Goal: Book appointment/travel/reservation

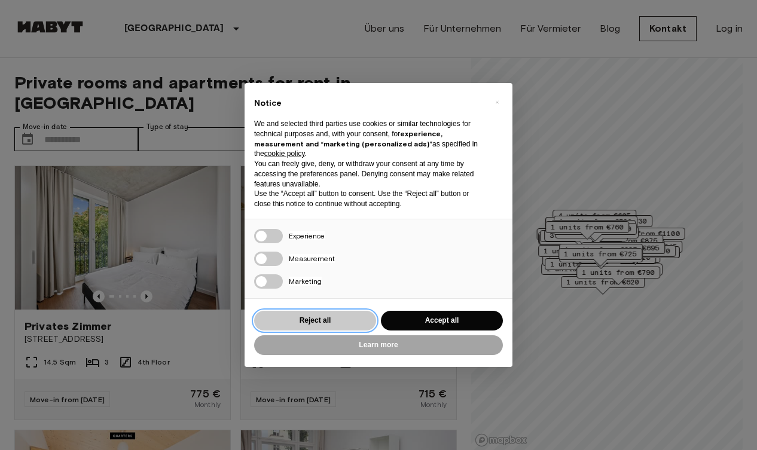
click at [322, 318] on button "Reject all" at bounding box center [315, 321] width 122 height 20
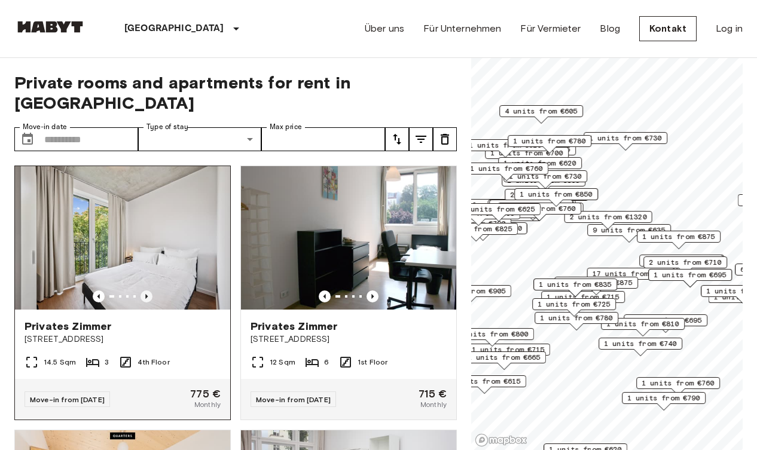
click at [145, 291] on icon "Previous image" at bounding box center [147, 297] width 12 height 12
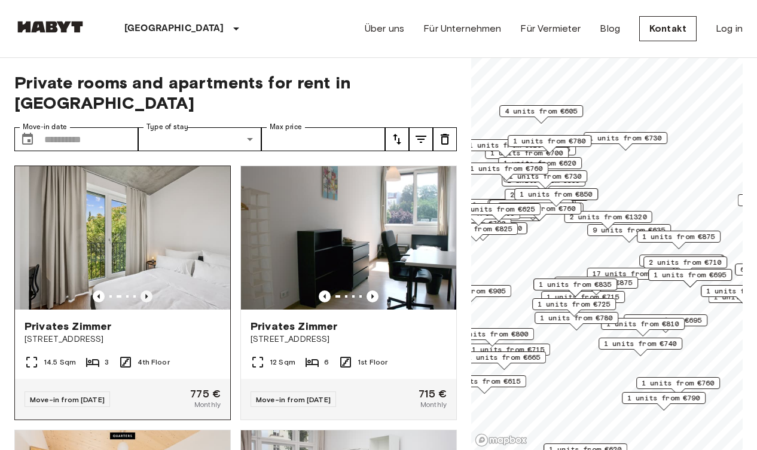
click at [145, 291] on icon "Previous image" at bounding box center [147, 297] width 12 height 12
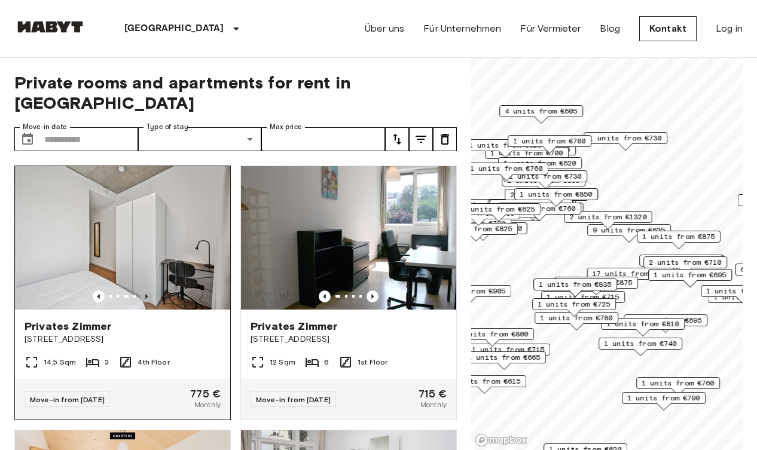
click at [145, 291] on icon "Previous image" at bounding box center [147, 297] width 12 height 12
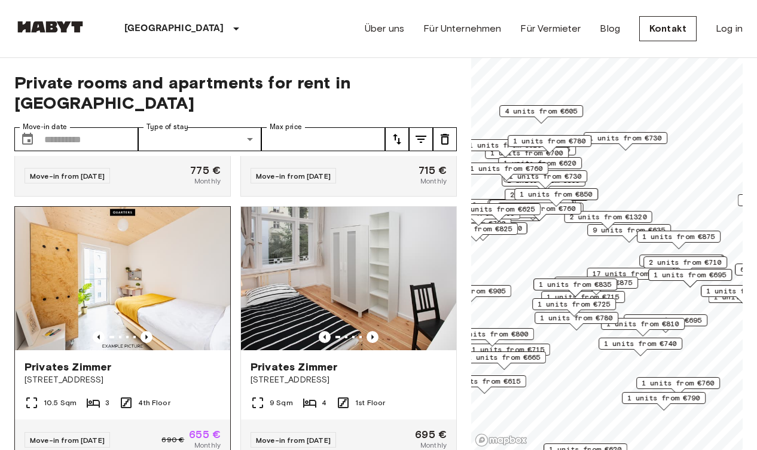
scroll to position [237, 0]
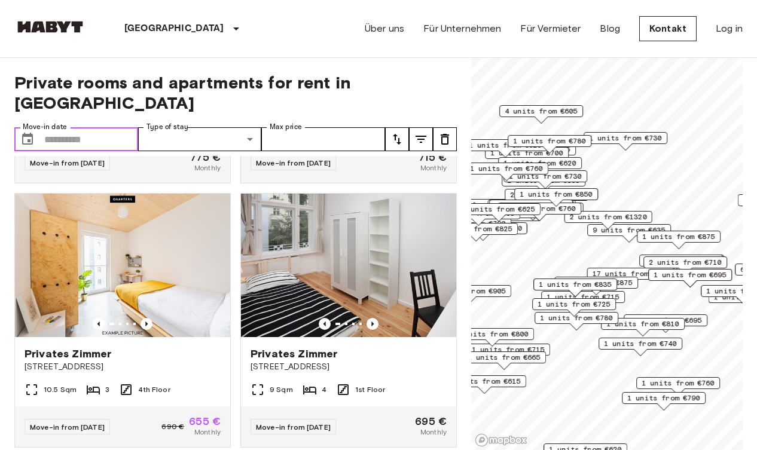
click at [75, 127] on input "Move-in date" at bounding box center [91, 139] width 94 height 24
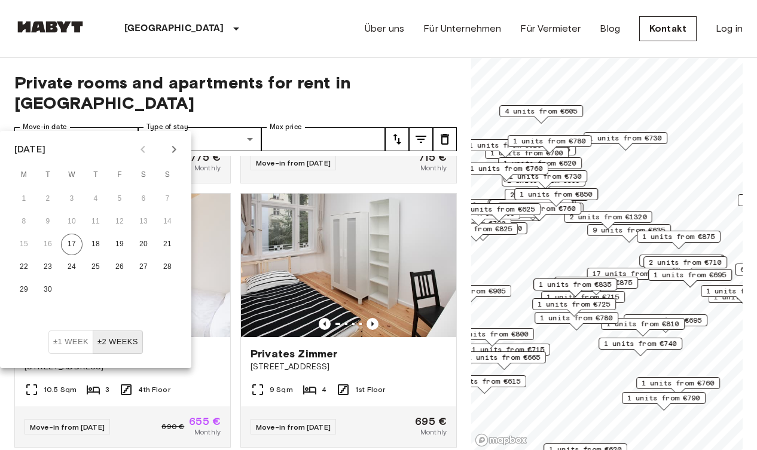
click at [171, 145] on icon "Next month" at bounding box center [174, 149] width 14 height 14
click at [69, 196] on button "1" at bounding box center [72, 199] width 22 height 22
type input "**********"
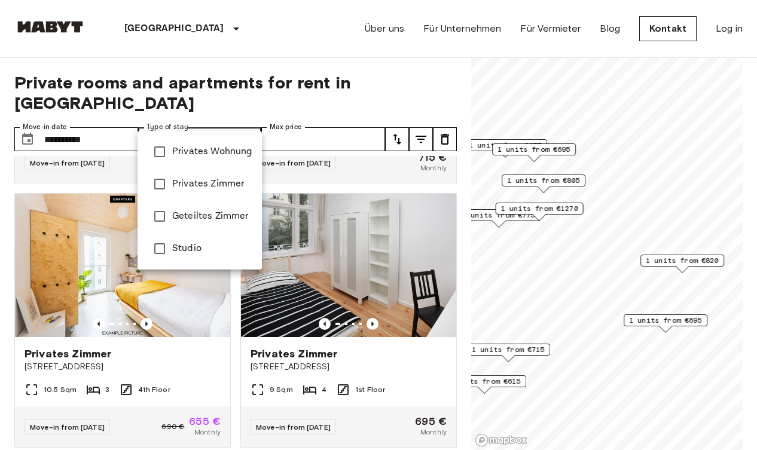
click at [201, 186] on span "Privates Zimmer" at bounding box center [212, 184] width 80 height 14
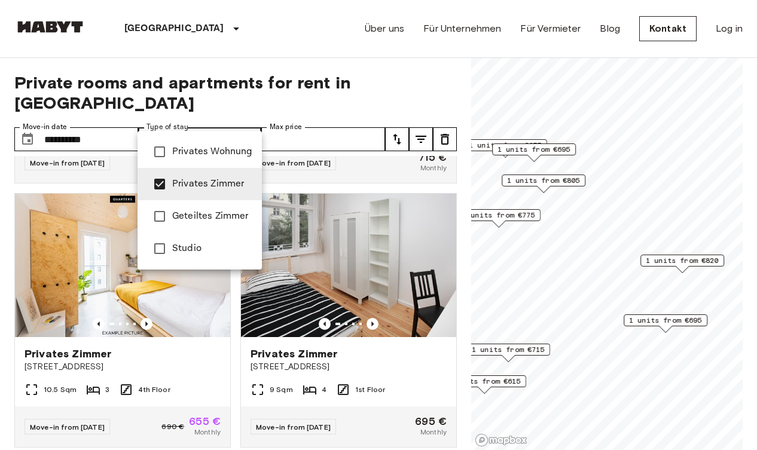
click at [203, 145] on span "Privates Wohnung" at bounding box center [212, 152] width 80 height 14
click at [202, 147] on span "Privates Wohnung" at bounding box center [212, 152] width 80 height 14
type input "**********"
click at [202, 173] on li "Privates Zimmer" at bounding box center [200, 184] width 124 height 32
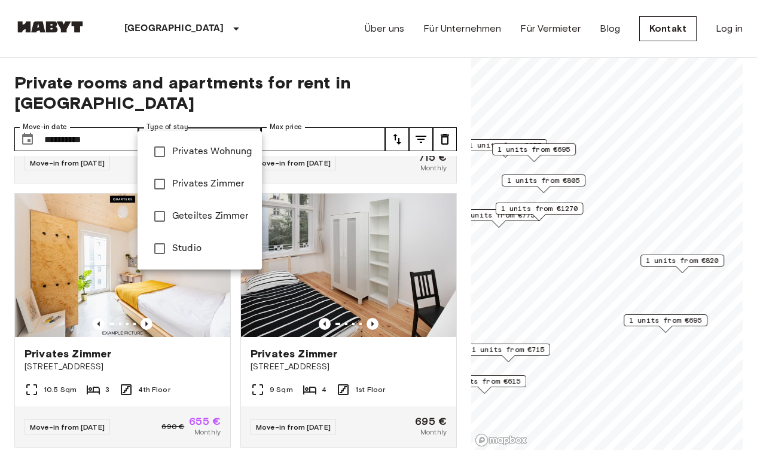
click at [309, 116] on div at bounding box center [378, 225] width 757 height 450
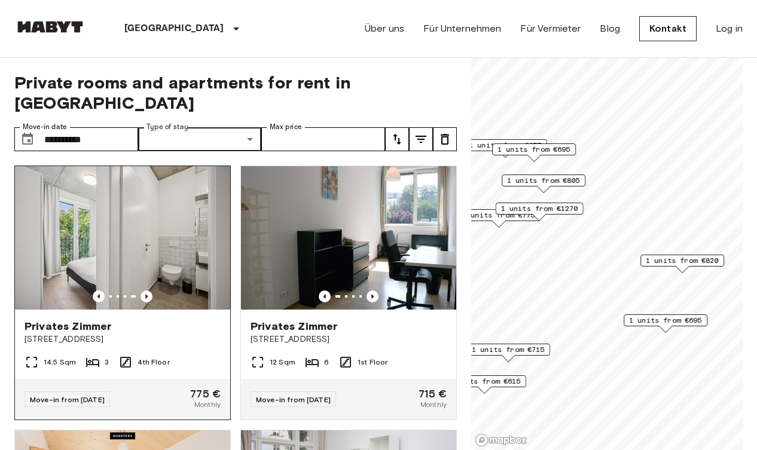
click at [93, 358] on icon at bounding box center [92, 362] width 13 height 9
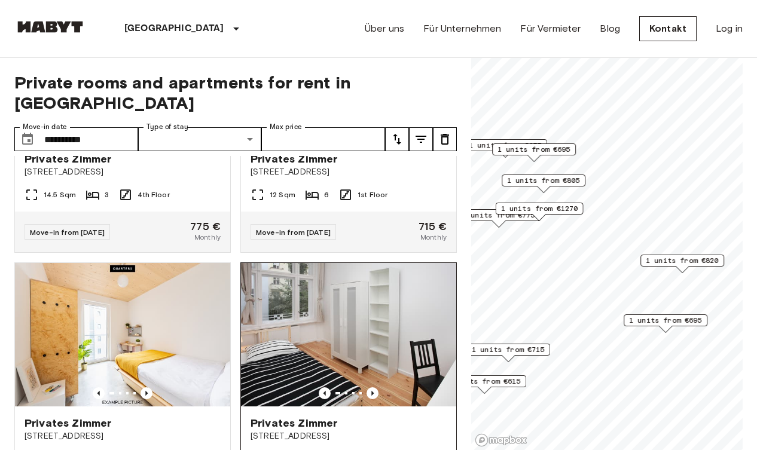
scroll to position [168, 0]
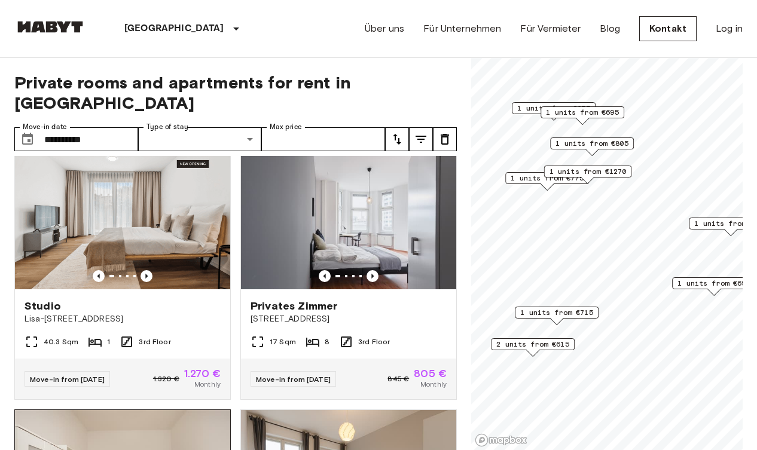
scroll to position [540, 0]
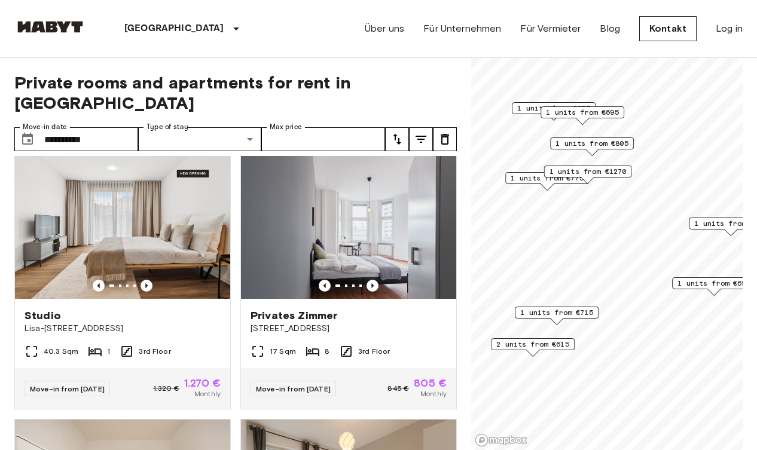
click at [521, 176] on span "1 units from €775" at bounding box center [547, 178] width 73 height 11
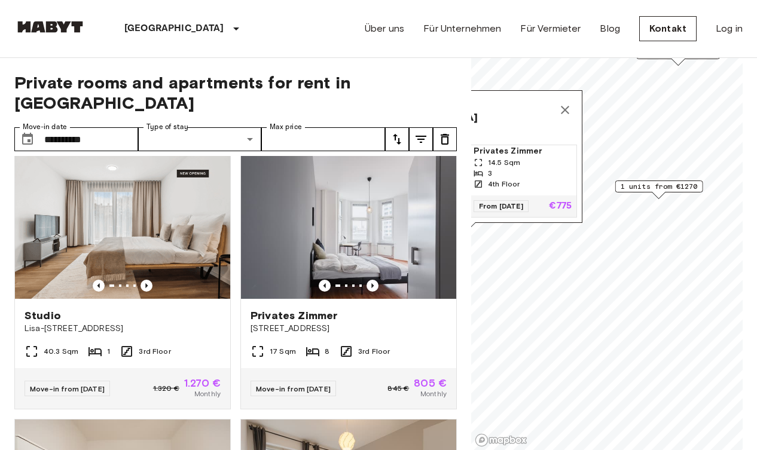
click at [664, 185] on span "1 units from €1270" at bounding box center [659, 186] width 77 height 11
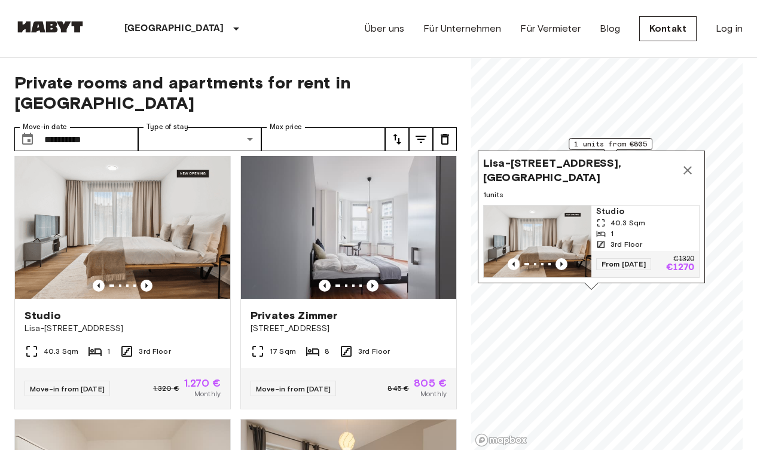
click at [565, 173] on span "Lisa-Fittko-Straße 13, 10557 Berlin, GER" at bounding box center [579, 170] width 193 height 29
click at [548, 209] on img "Map marker" at bounding box center [538, 242] width 108 height 72
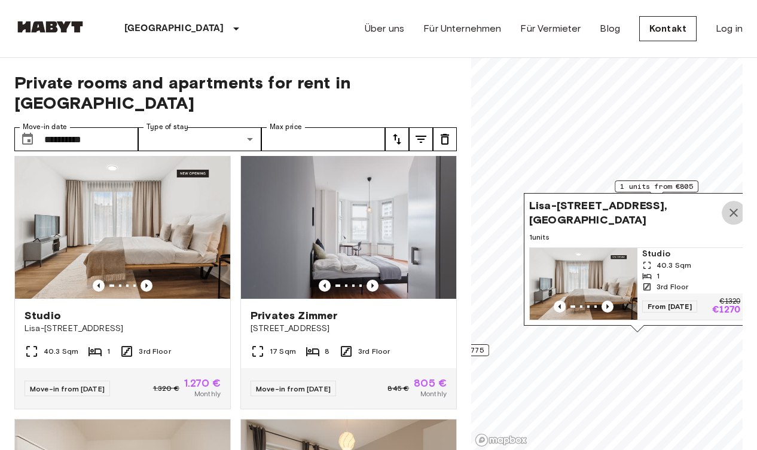
click at [734, 212] on icon "Map marker" at bounding box center [734, 213] width 8 height 8
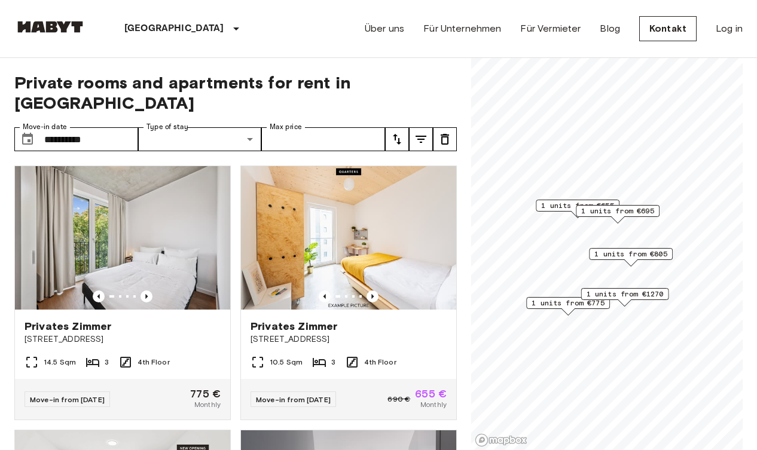
click at [634, 210] on span "1 units from €695" at bounding box center [617, 211] width 73 height 11
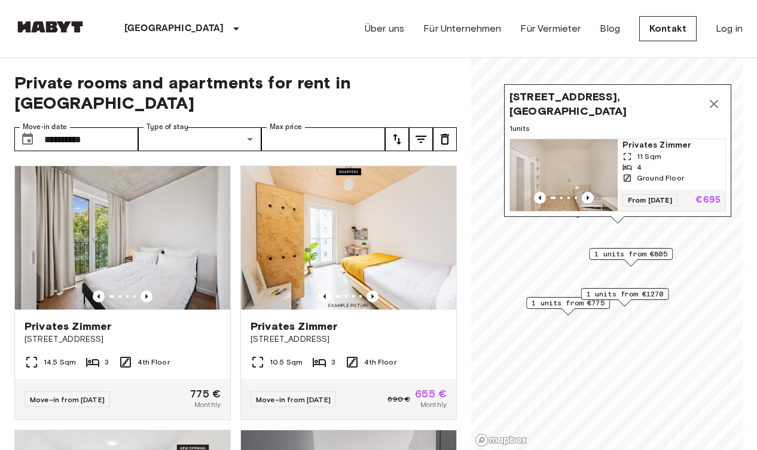
click at [659, 169] on div "4" at bounding box center [672, 167] width 98 height 11
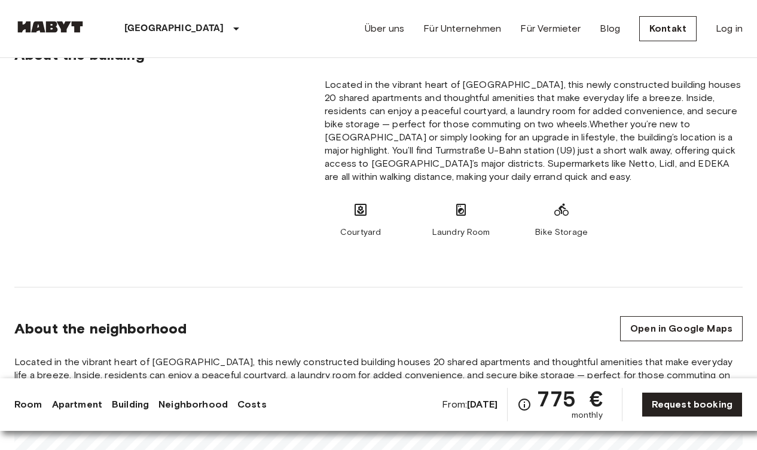
scroll to position [919, 0]
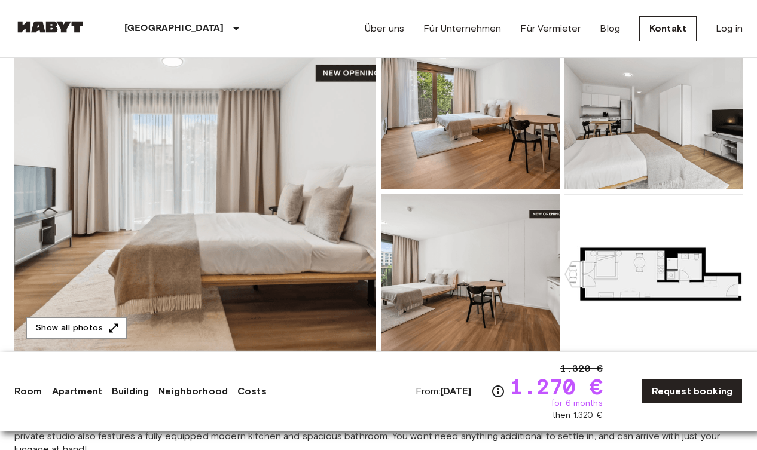
scroll to position [129, 0]
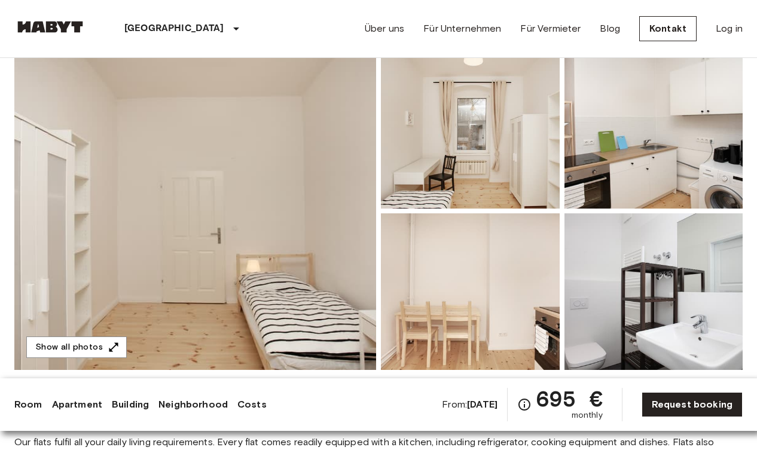
scroll to position [102, 0]
click at [100, 345] on button "Show all photos" at bounding box center [76, 347] width 100 height 22
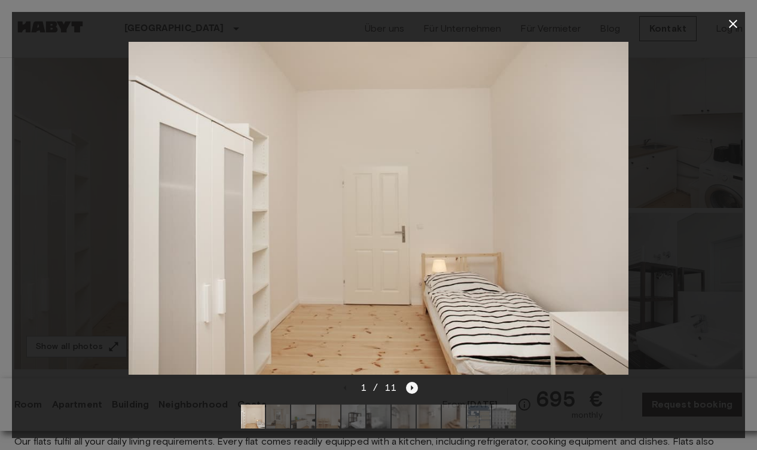
click at [410, 389] on icon "Next image" at bounding box center [412, 388] width 12 height 12
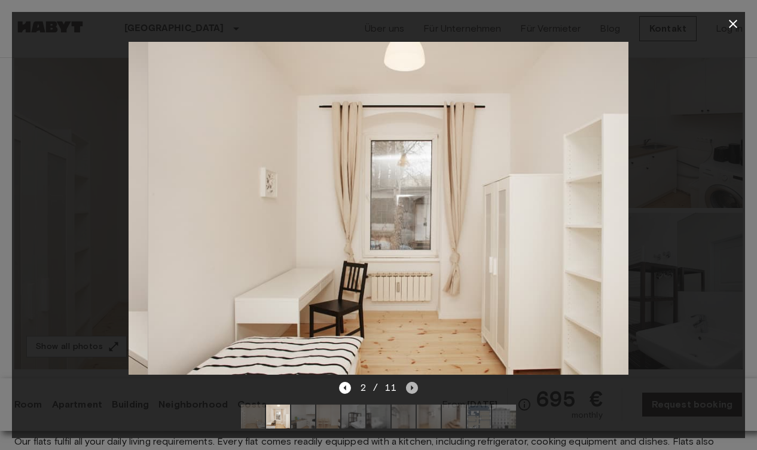
click at [410, 389] on icon "Next image" at bounding box center [412, 388] width 12 height 12
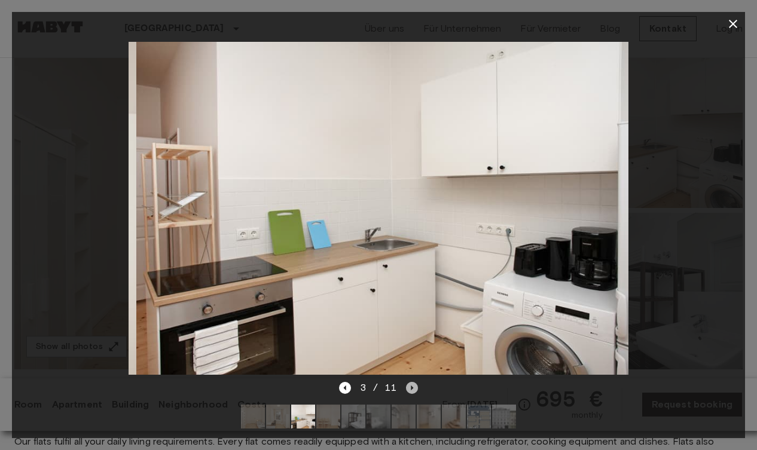
click at [410, 389] on icon "Next image" at bounding box center [412, 388] width 12 height 12
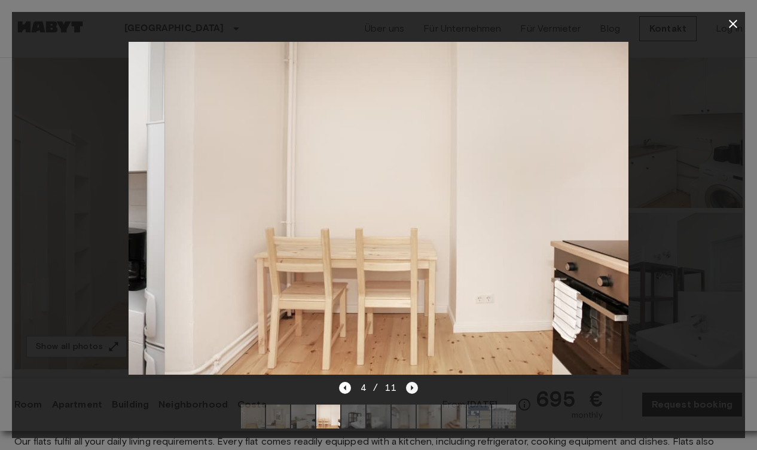
click at [410, 389] on icon "Next image" at bounding box center [412, 388] width 12 height 12
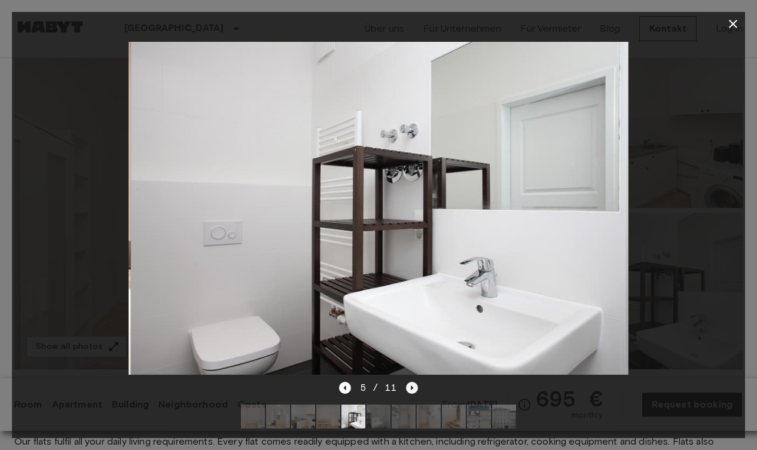
click at [410, 389] on icon "Next image" at bounding box center [412, 388] width 12 height 12
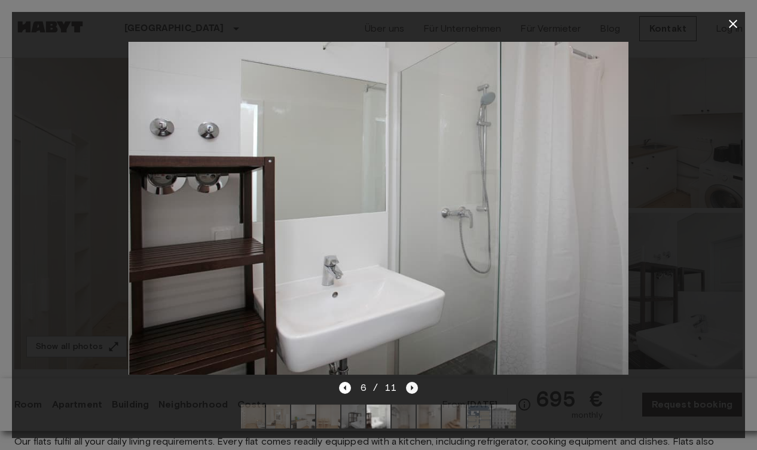
click at [410, 389] on icon "Next image" at bounding box center [412, 388] width 12 height 12
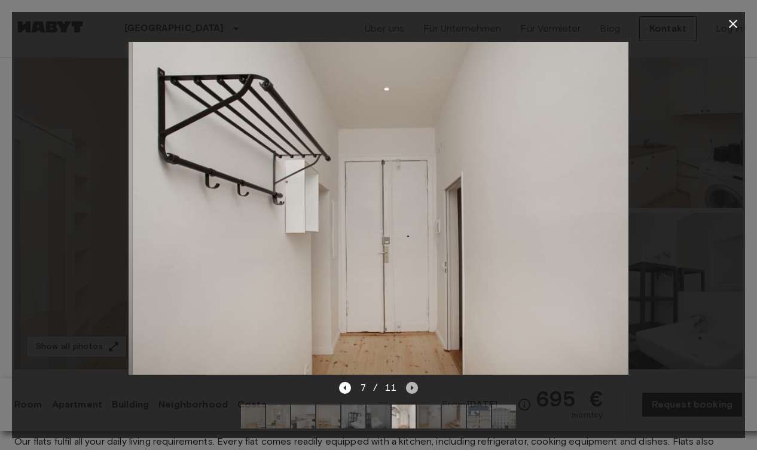
click at [410, 389] on icon "Next image" at bounding box center [412, 388] width 12 height 12
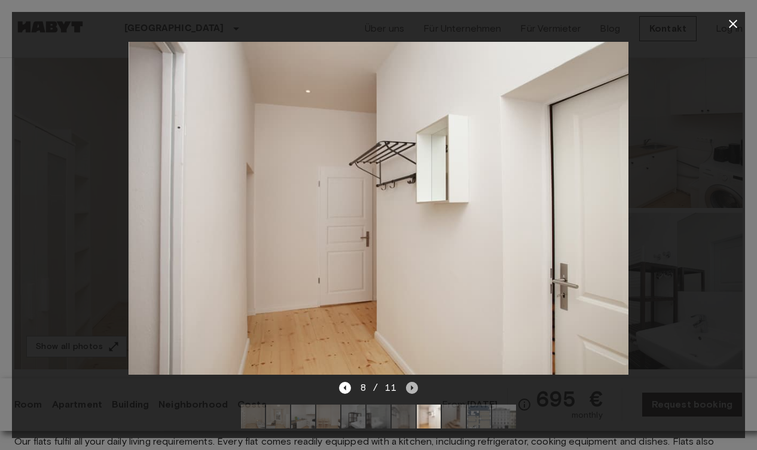
click at [410, 389] on icon "Next image" at bounding box center [412, 388] width 12 height 12
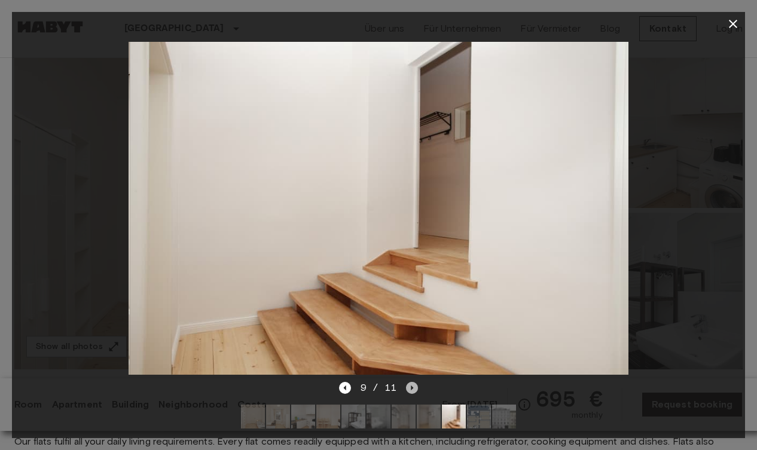
click at [410, 389] on icon "Next image" at bounding box center [412, 388] width 12 height 12
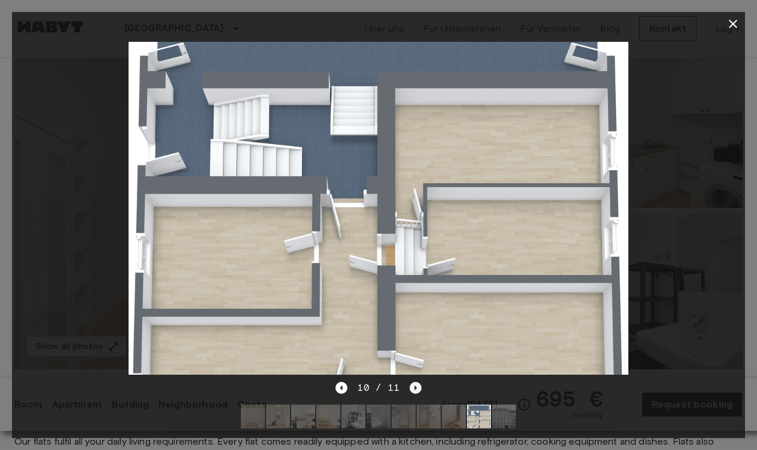
click at [410, 389] on icon "Next image" at bounding box center [416, 388] width 12 height 12
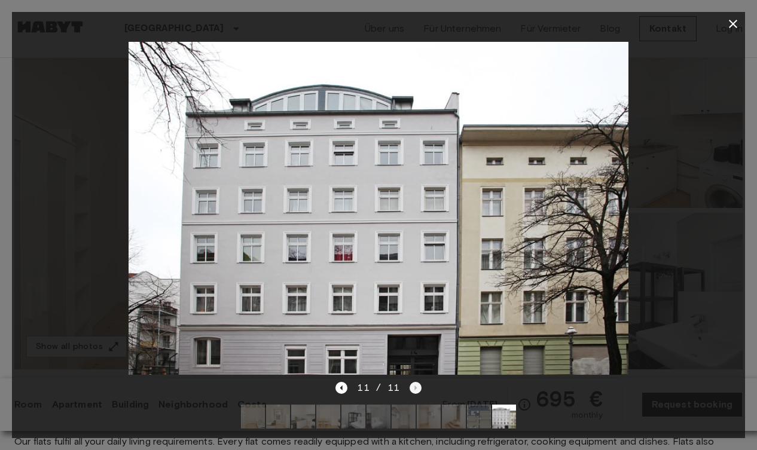
click at [410, 389] on div "11 / 11" at bounding box center [379, 388] width 86 height 14
click at [736, 26] on icon "button" at bounding box center [733, 24] width 8 height 8
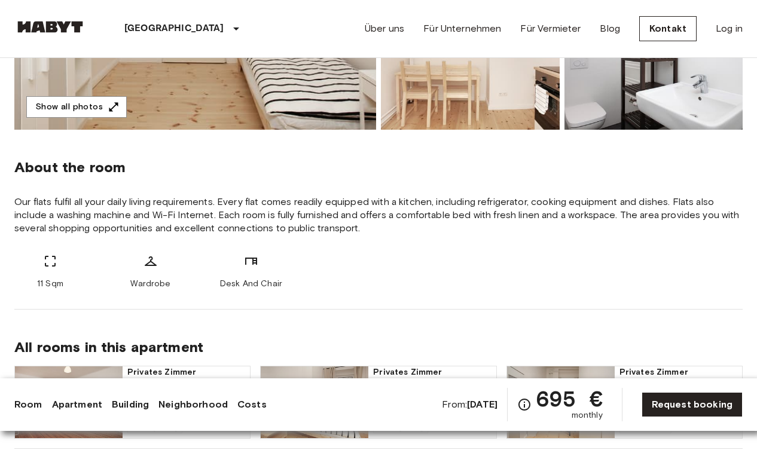
scroll to position [348, 0]
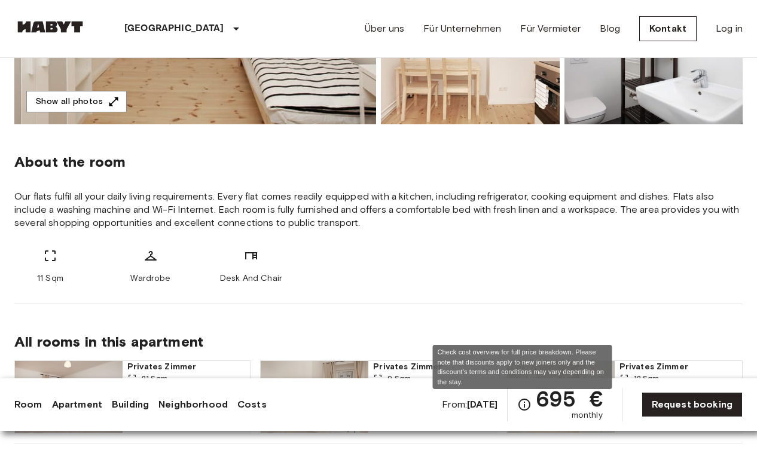
click at [524, 404] on icon "Check cost overview for full price breakdown. Please note that discounts apply …" at bounding box center [524, 405] width 14 height 14
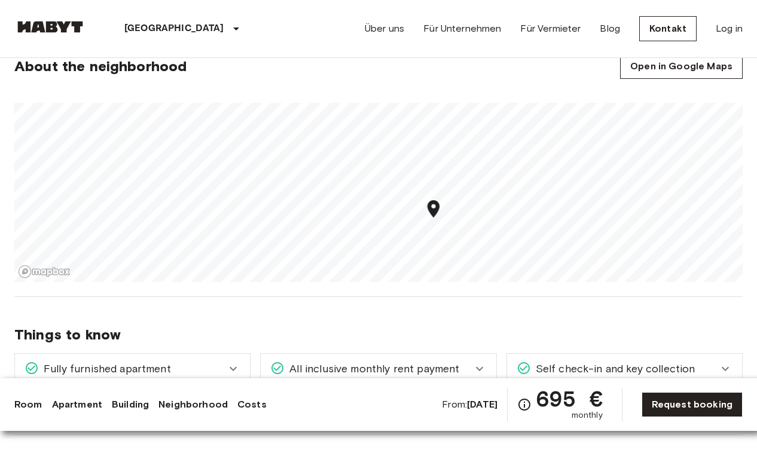
scroll to position [916, 0]
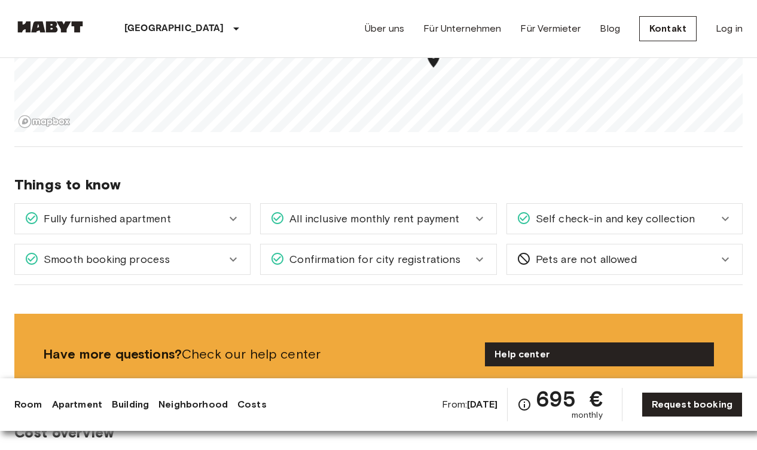
click at [212, 218] on div "Fully furnished apartment" at bounding box center [126, 219] width 202 height 16
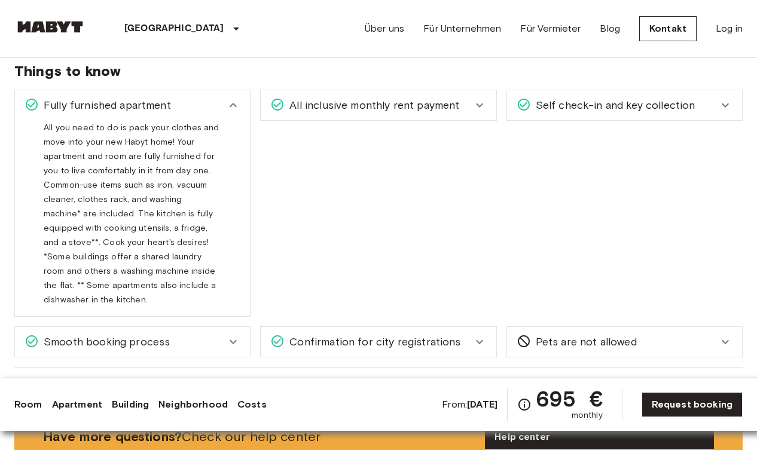
scroll to position [1031, 0]
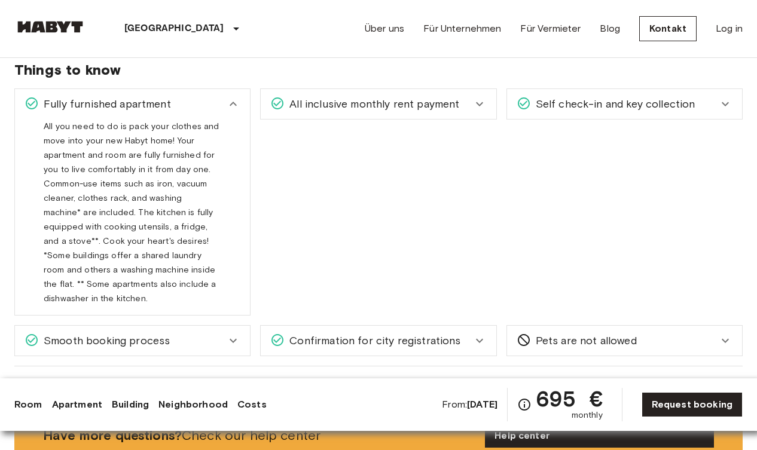
click at [230, 95] on div "Fully furnished apartment" at bounding box center [132, 104] width 235 height 30
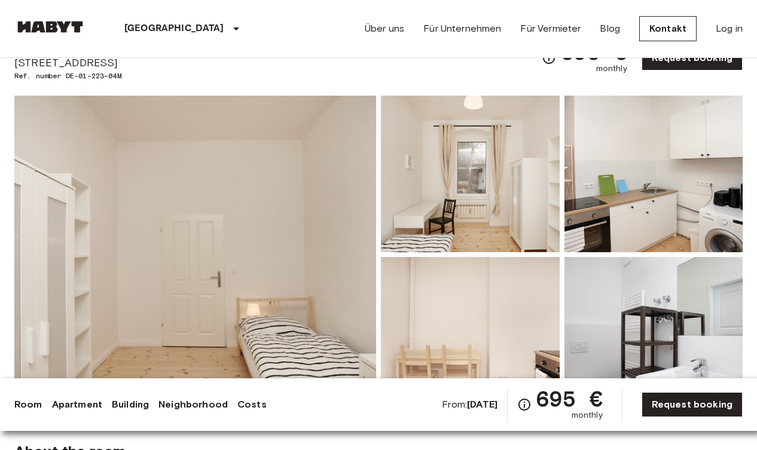
scroll to position [59, 0]
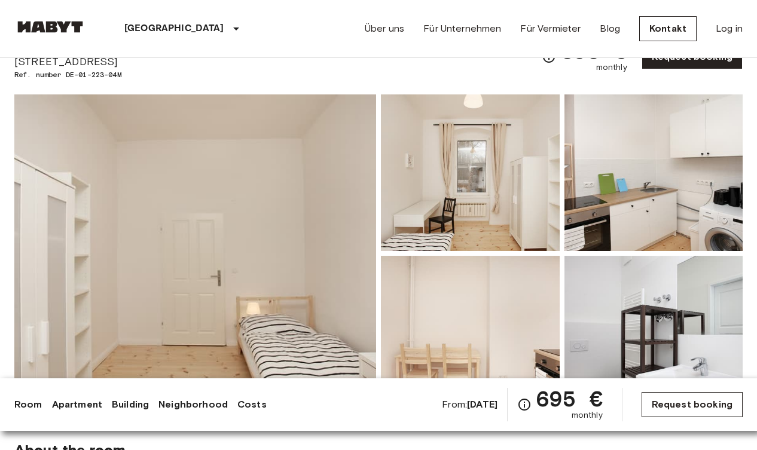
click at [682, 406] on link "Request booking" at bounding box center [692, 404] width 101 height 25
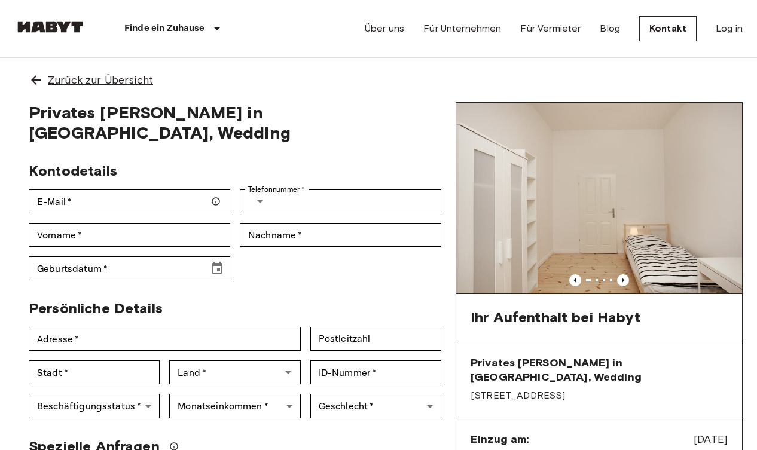
click at [30, 76] on icon at bounding box center [36, 80] width 14 height 14
